Goal: Task Accomplishment & Management: Manage account settings

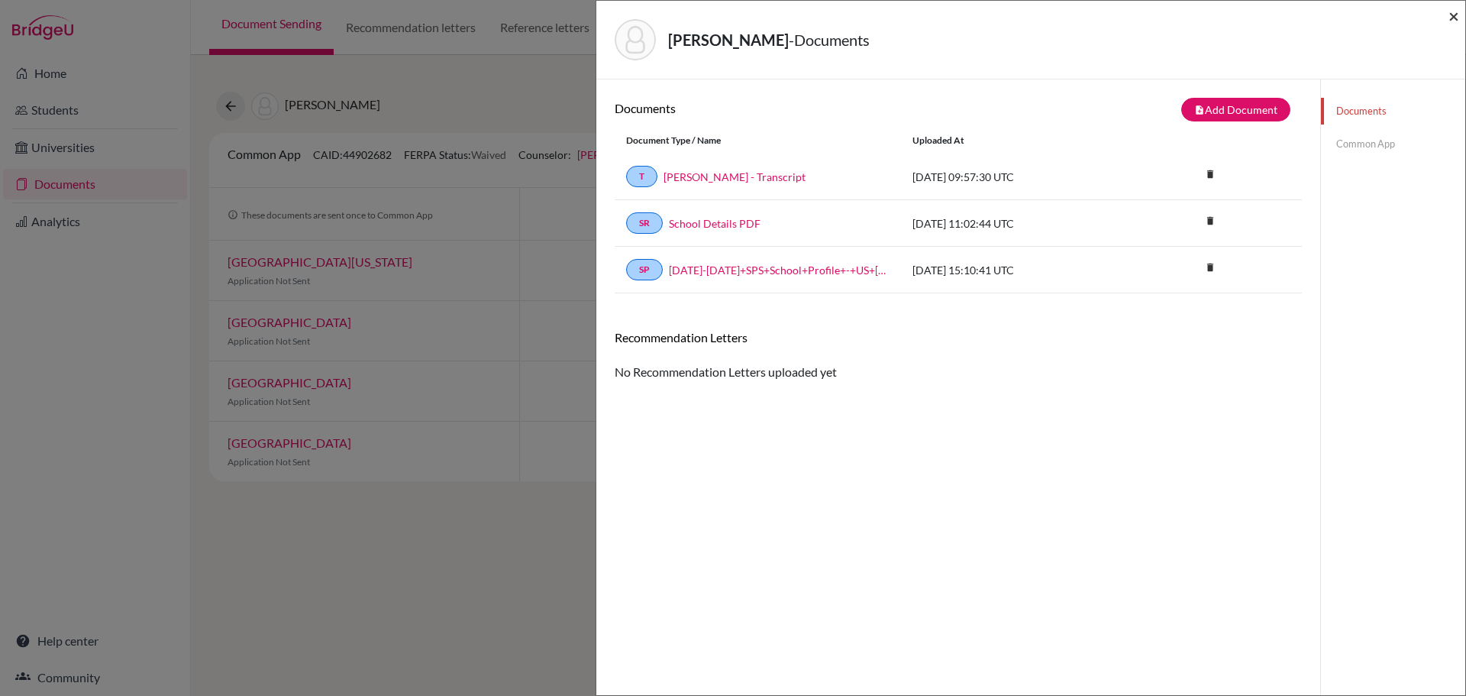
click at [1452, 17] on span "×" at bounding box center [1454, 16] width 11 height 22
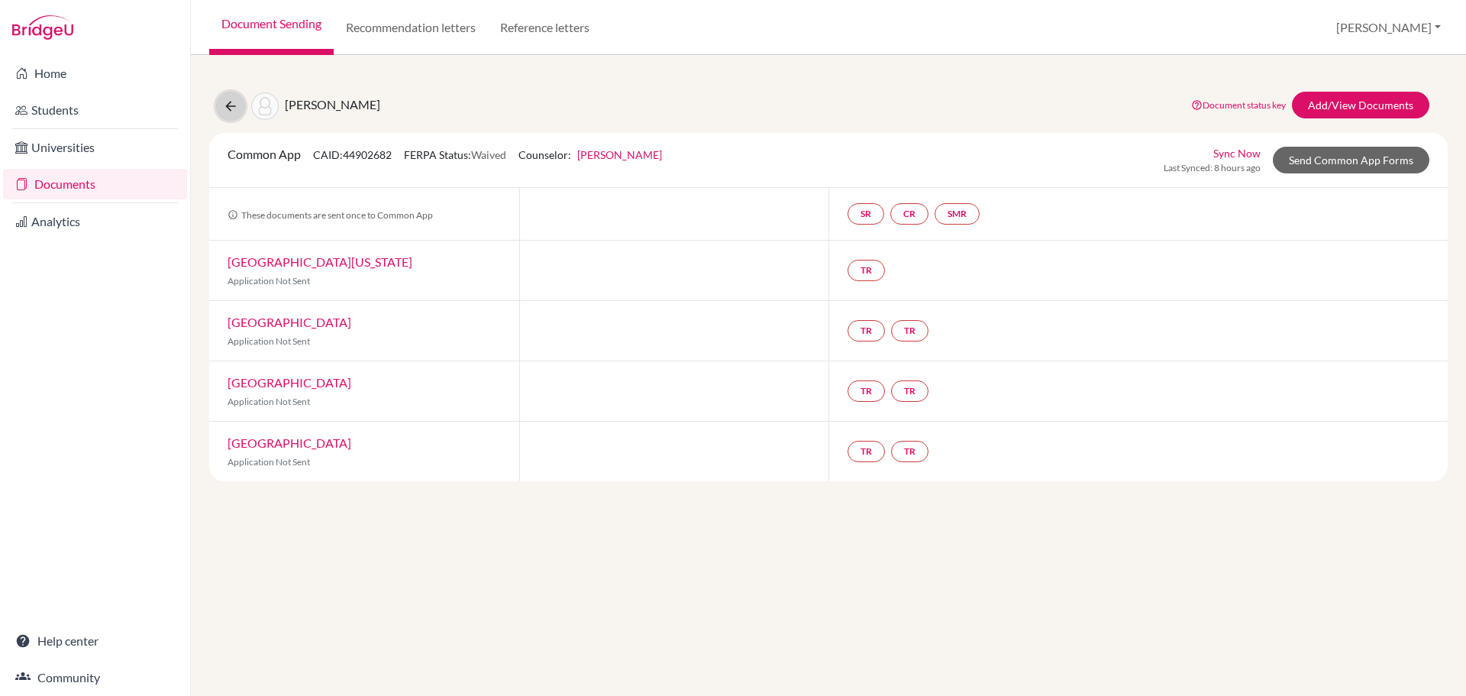
click at [232, 105] on icon at bounding box center [230, 106] width 15 height 15
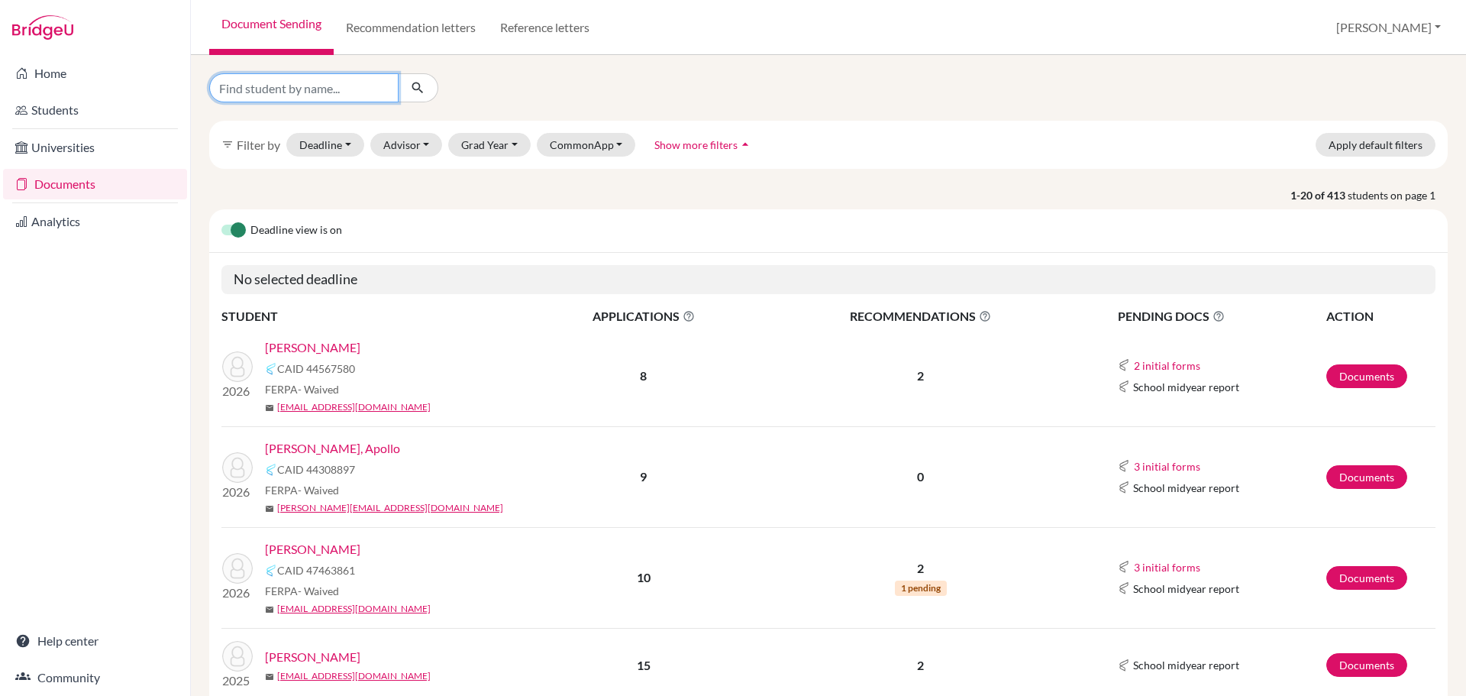
click at [286, 92] on input "Find student by name..." at bounding box center [303, 87] width 189 height 29
type input "vander"
click button "submit" at bounding box center [418, 87] width 40 height 29
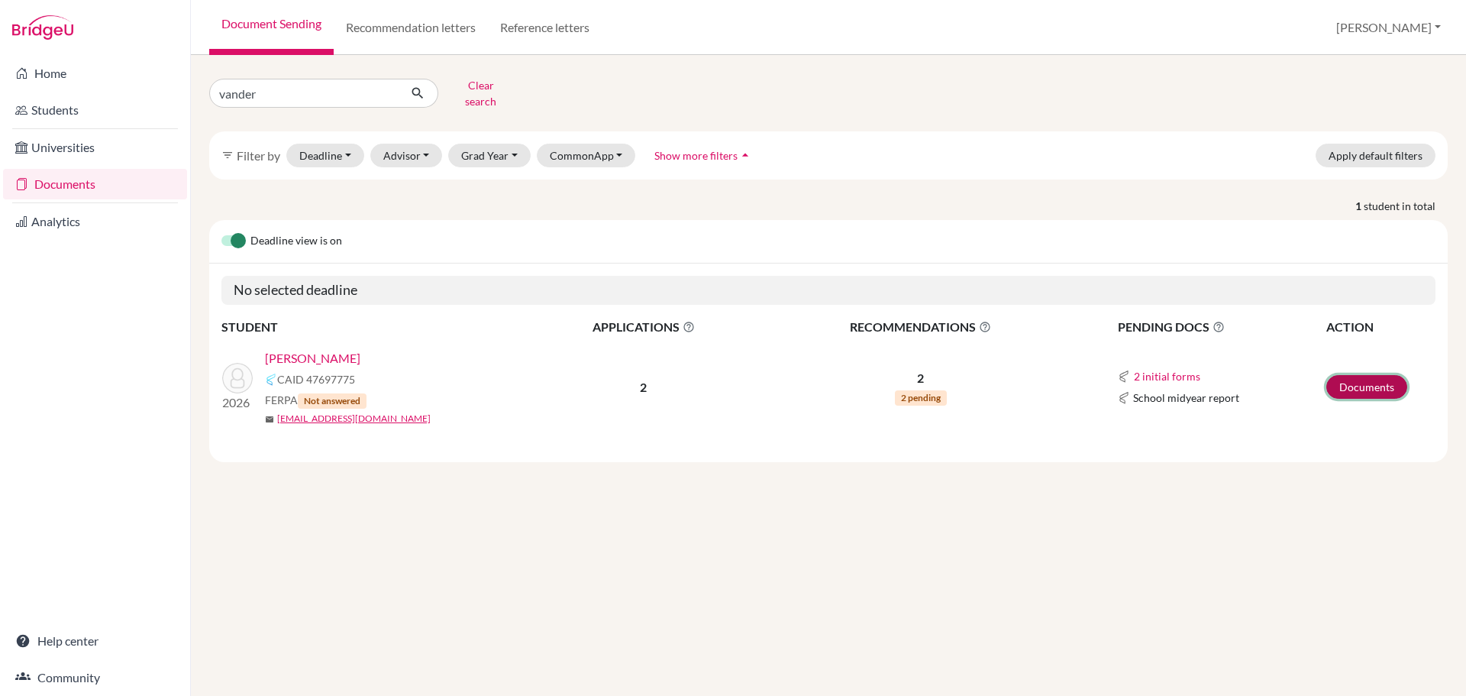
click at [1365, 375] on link "Documents" at bounding box center [1367, 387] width 81 height 24
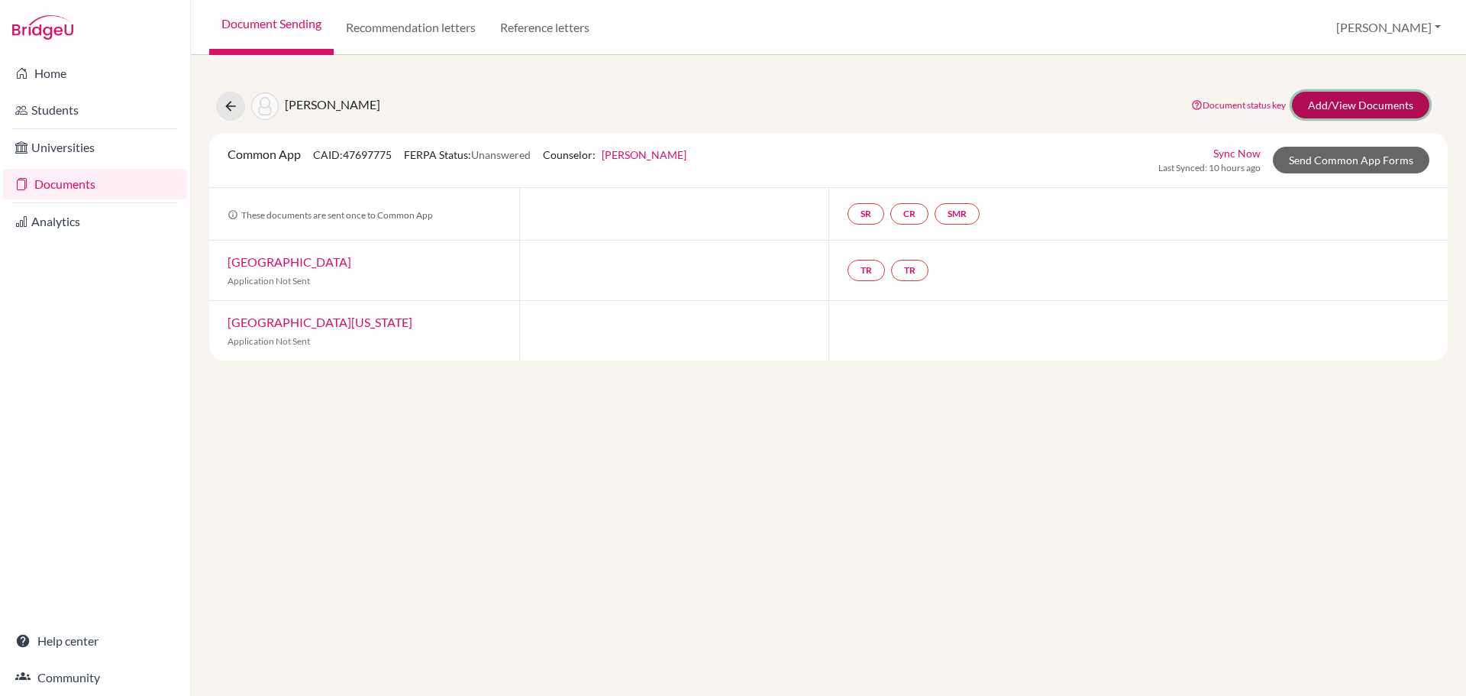
click at [1343, 110] on link "Add/View Documents" at bounding box center [1360, 105] width 137 height 27
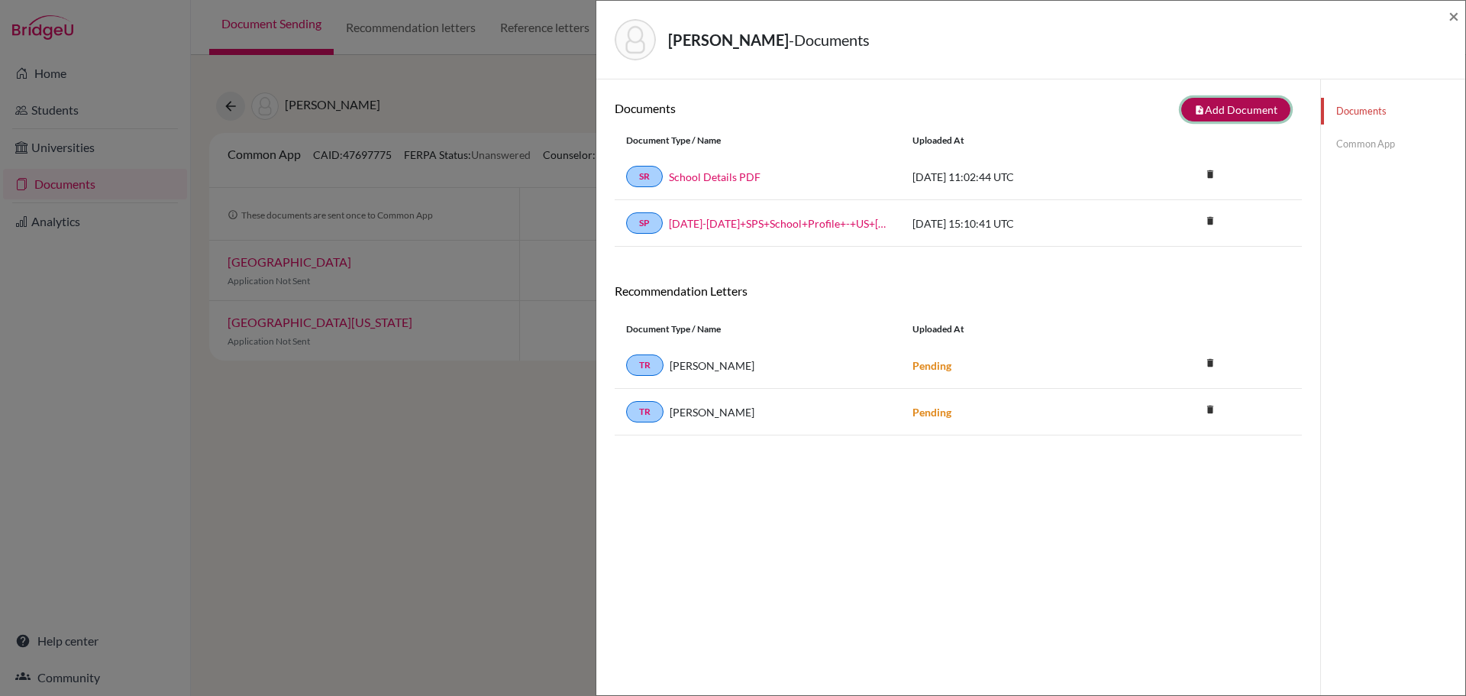
click at [1223, 118] on button "note_add Add Document" at bounding box center [1235, 110] width 109 height 24
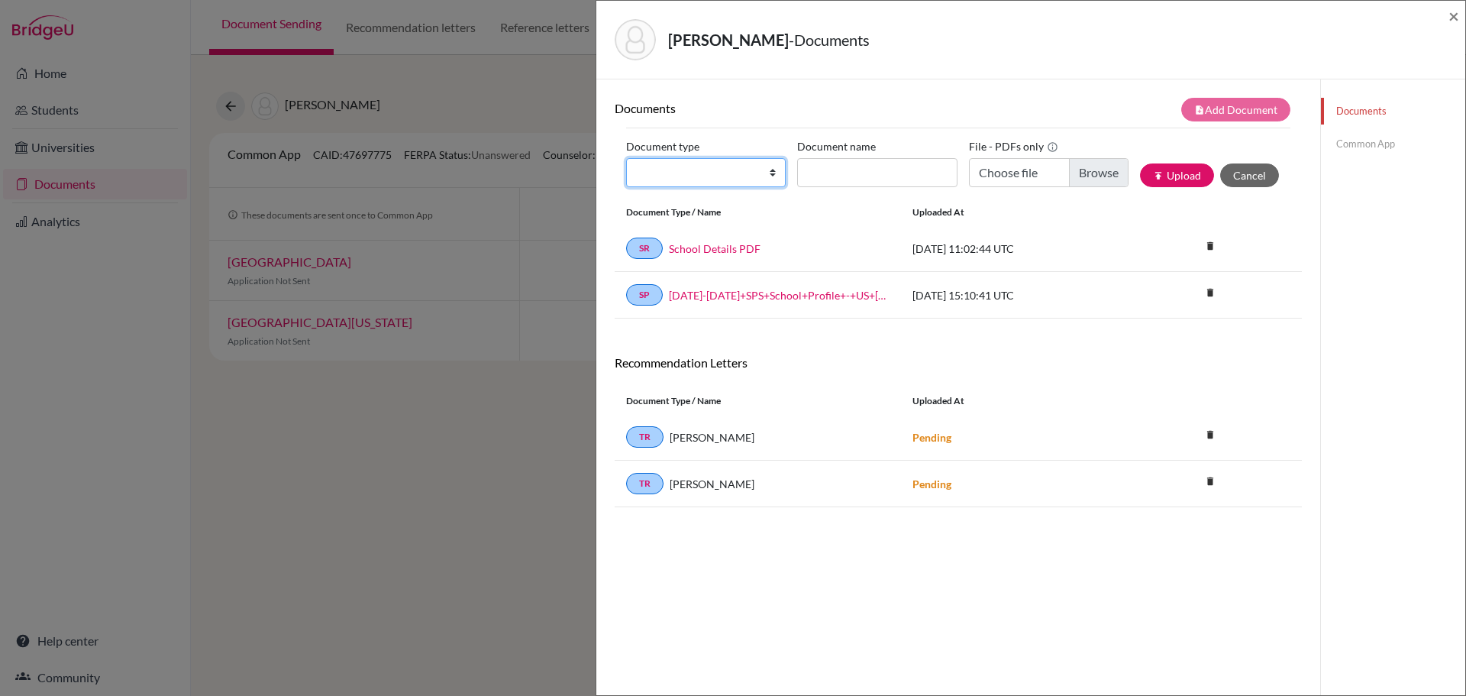
click at [770, 177] on select "Change explanation for Common App reports Counselor recommendation Internationa…" at bounding box center [706, 172] width 160 height 29
select select "2"
click at [626, 158] on select "Change explanation for Common App reports Counselor recommendation Internationa…" at bounding box center [706, 172] width 160 height 29
click at [852, 176] on input "Document name" at bounding box center [877, 172] width 160 height 29
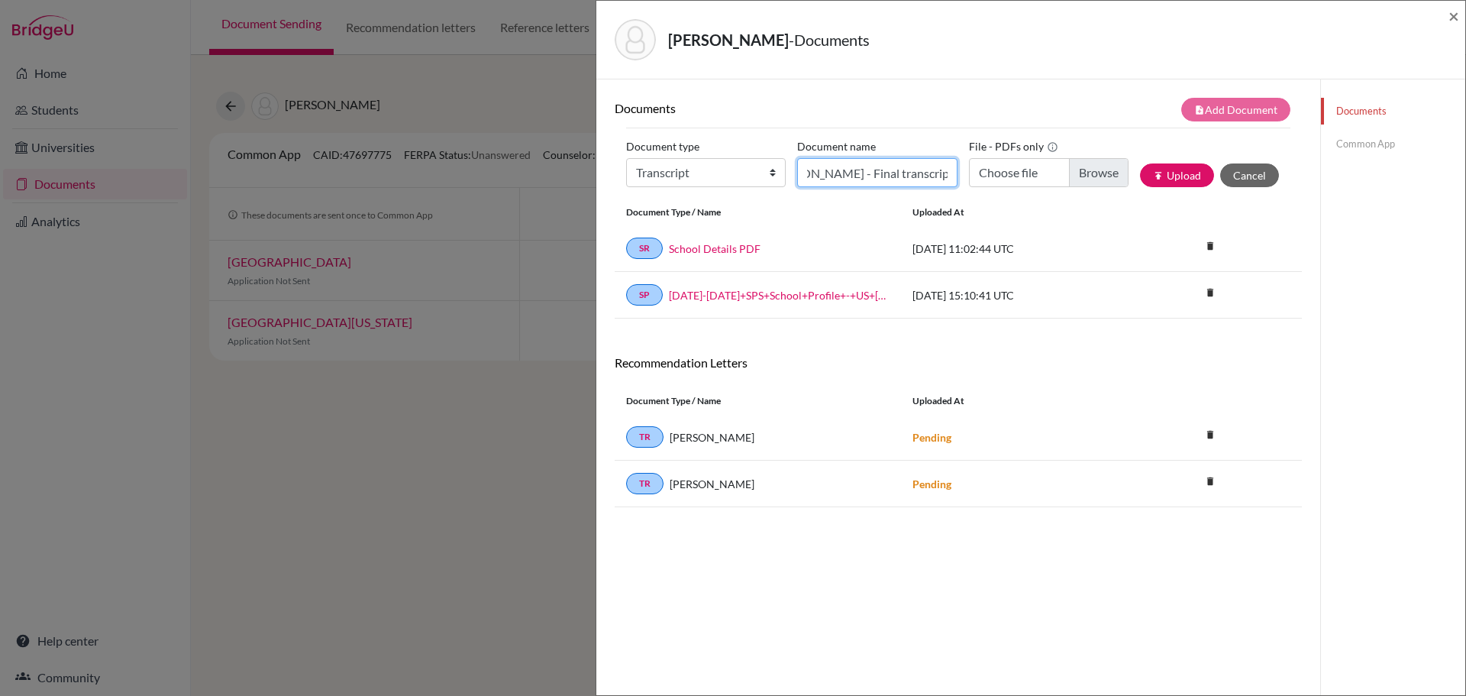
type input "Vanderhoof, Kai - Final transcript"
click at [1080, 182] on input "Choose file" at bounding box center [1049, 172] width 160 height 29
type input "C:\fakepath\Vanderhoof, Kai - Final Transcript.pdf"
click at [1165, 176] on button "publish Upload" at bounding box center [1177, 175] width 74 height 24
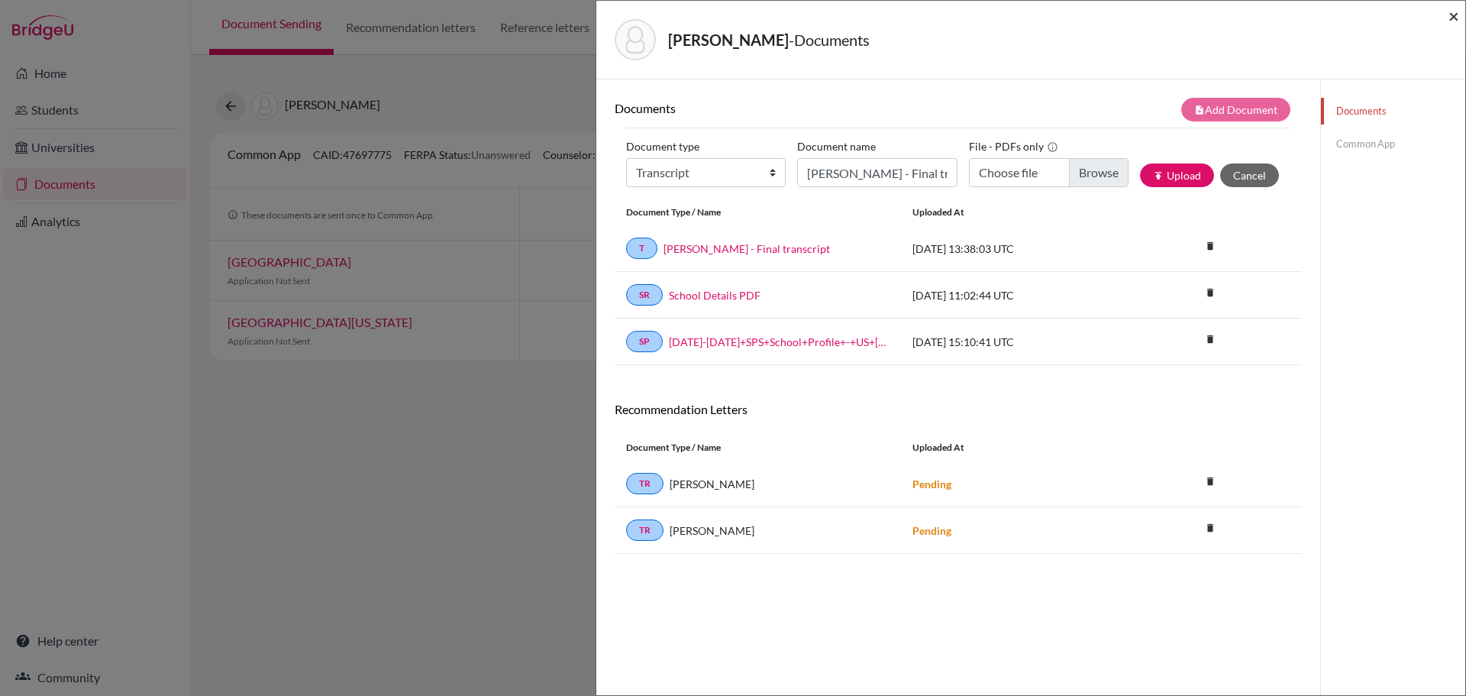
click at [1452, 17] on span "×" at bounding box center [1454, 16] width 11 height 22
